Goal: Navigation & Orientation: Understand site structure

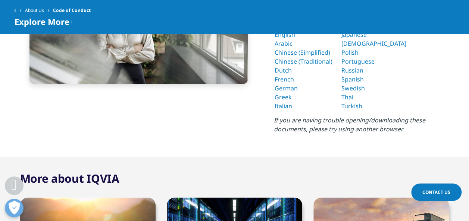
scroll to position [283, 0]
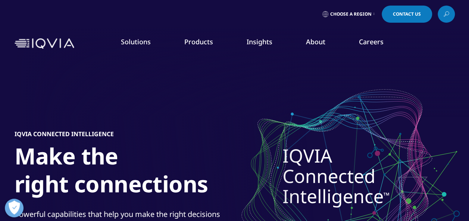
click at [458, 29] on div "Solutions quick find a capability Clear Search Loading SOLUTIONS Research & Dev…" at bounding box center [234, 43] width 469 height 35
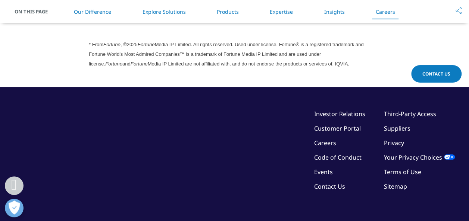
scroll to position [2089, 0]
